Goal: Find specific page/section: Find specific page/section

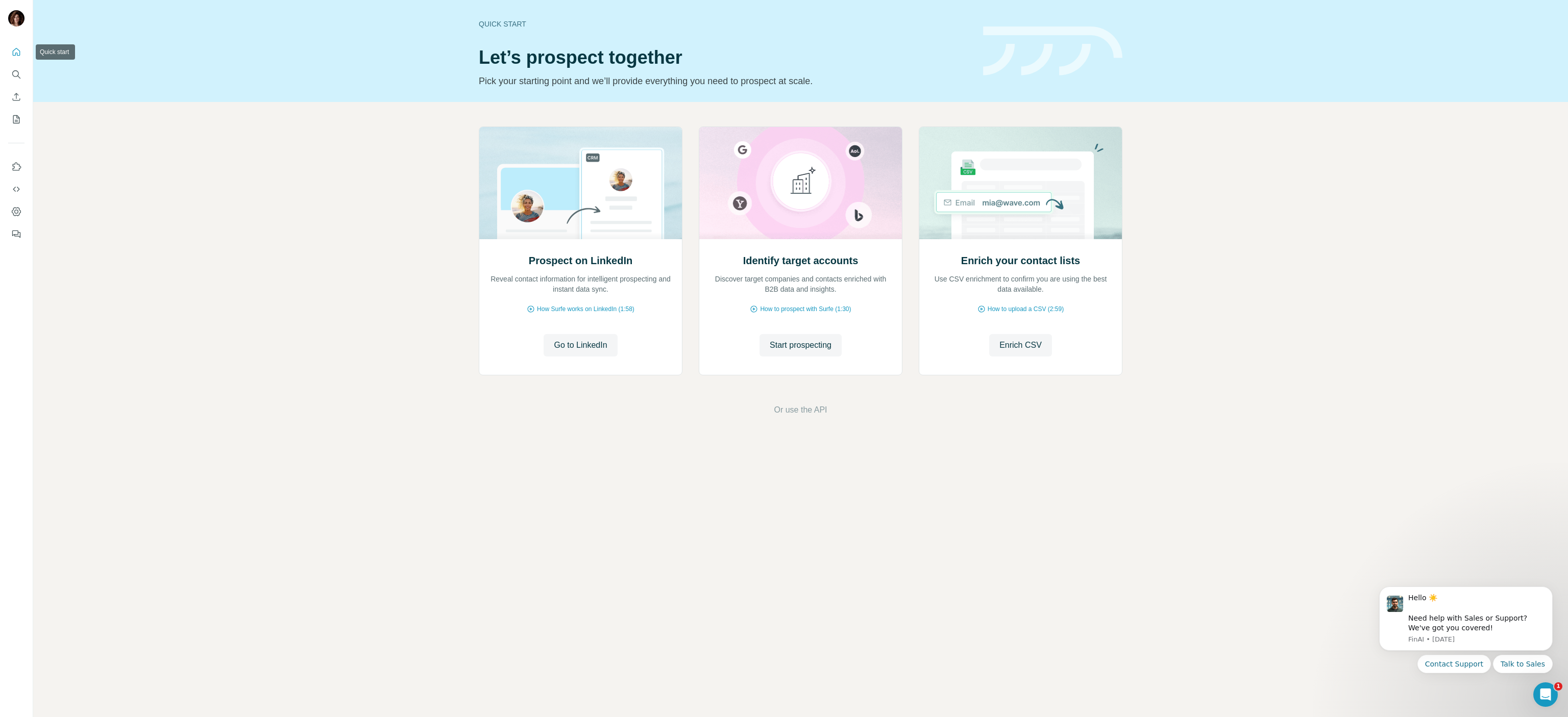
click at [14, 53] on icon "Quick start" at bounding box center [16, 52] width 10 height 10
click at [18, 59] on button "Quick start" at bounding box center [16, 52] width 16 height 18
click at [17, 51] on icon "Quick start" at bounding box center [16, 52] width 10 height 10
click at [20, 51] on icon "Quick start" at bounding box center [16, 52] width 8 height 8
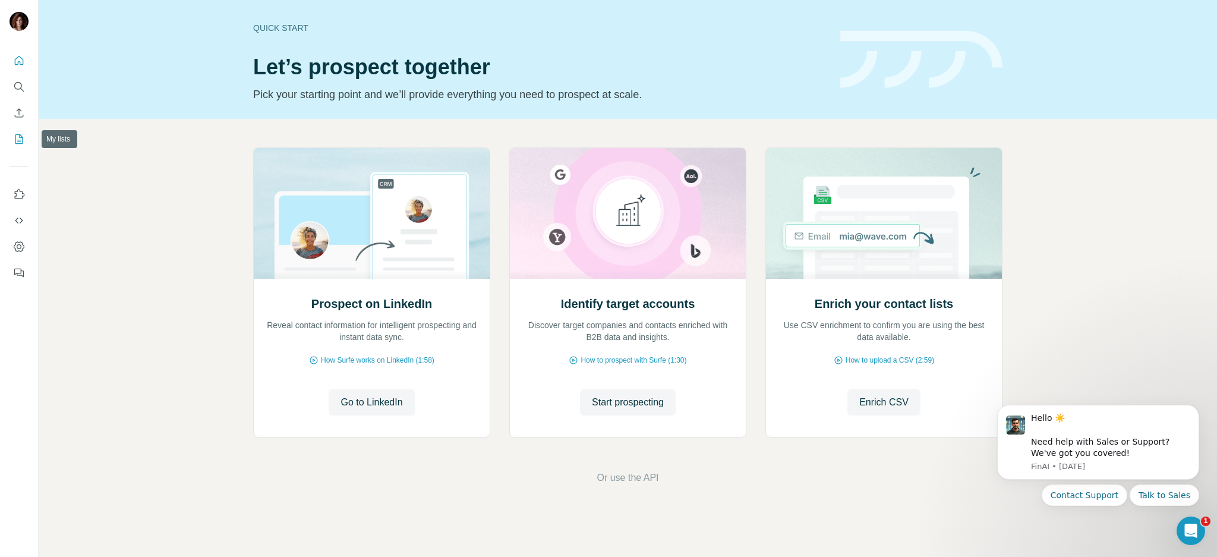
click at [18, 140] on icon "My lists" at bounding box center [19, 139] width 12 height 12
